Goal: Find specific page/section: Find specific page/section

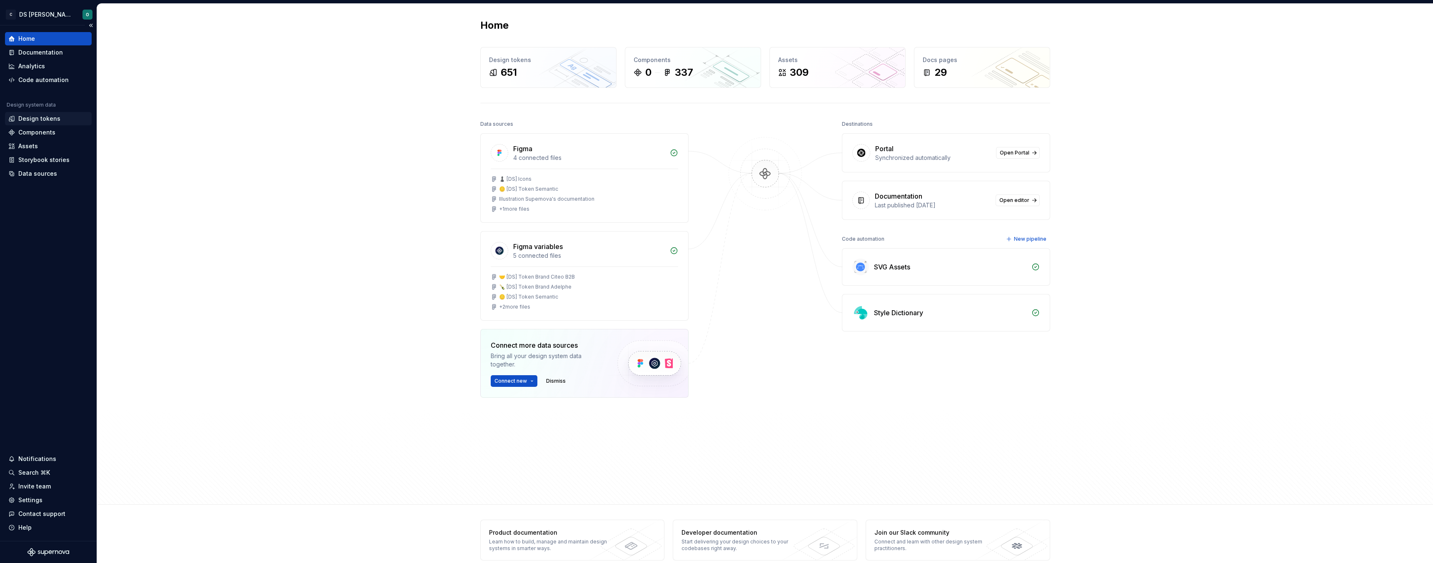
click at [48, 119] on div "Design tokens" at bounding box center [39, 119] width 42 height 8
